Goal: Contribute content: Contribute content

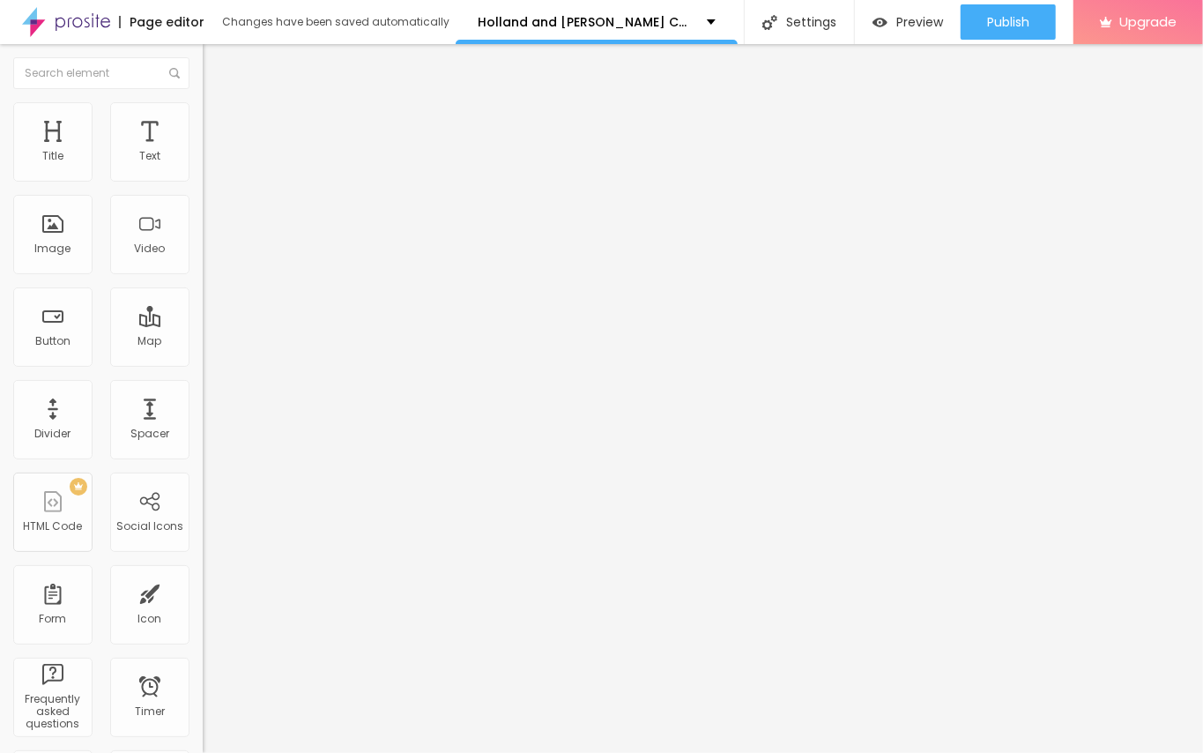
click at [203, 152] on span "Add image" at bounding box center [239, 144] width 72 height 15
click at [216, 64] on img "button" at bounding box center [223, 64] width 14 height 14
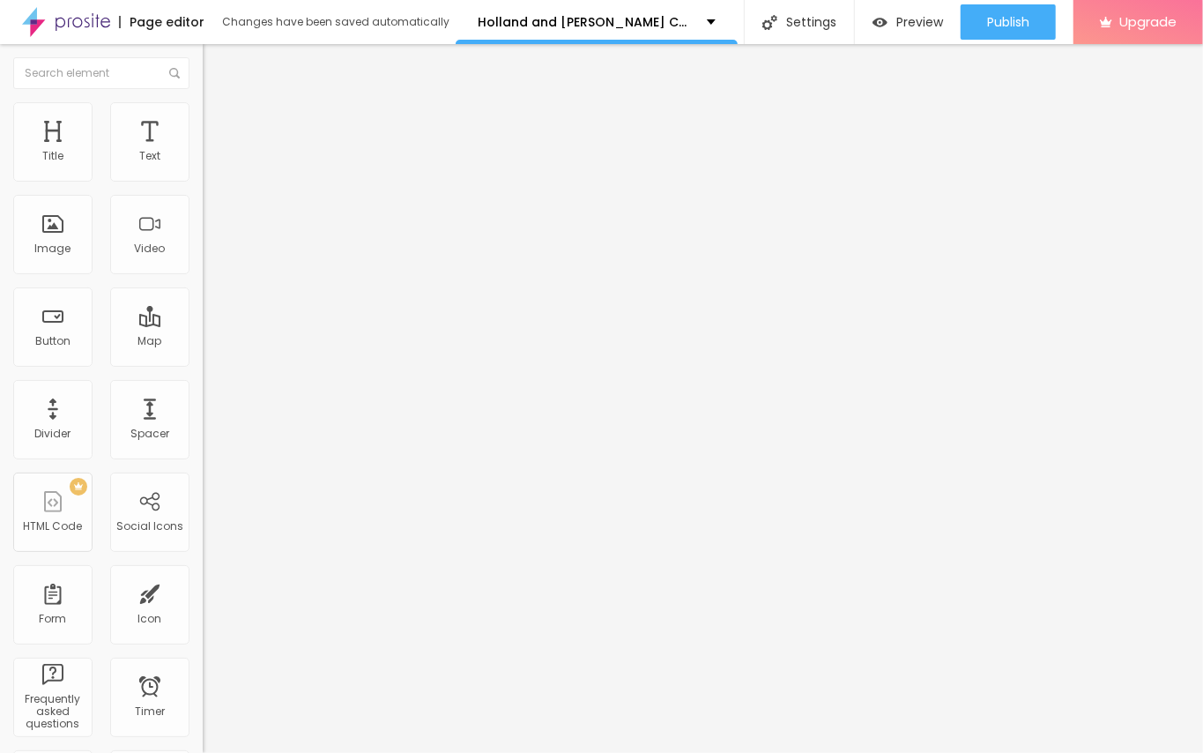
click at [216, 64] on div "Edit Image" at bounding box center [262, 64] width 93 height 14
click at [203, 72] on button "Edit Text" at bounding box center [304, 64] width 203 height 41
click at [216, 60] on div "Edit Text" at bounding box center [256, 64] width 80 height 14
click at [216, 68] on div "Edit Text" at bounding box center [256, 64] width 80 height 14
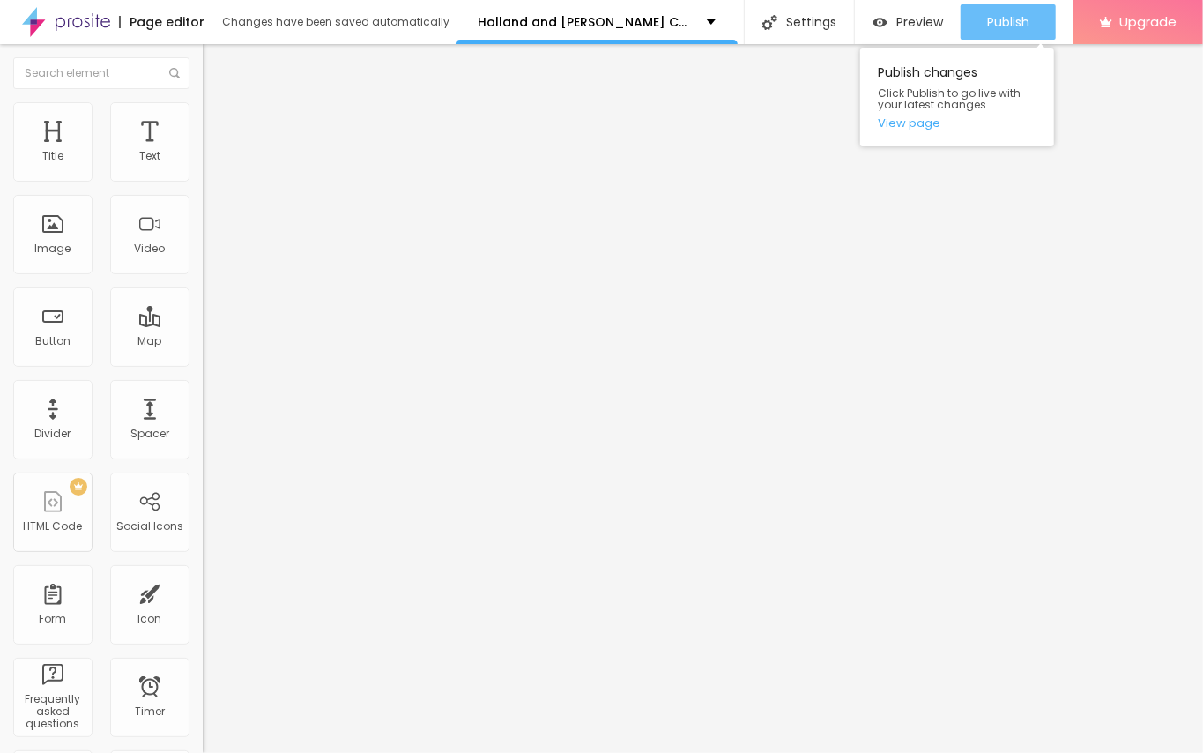
click at [1017, 28] on span "Publish" at bounding box center [1008, 22] width 42 height 14
